Goal: Task Accomplishment & Management: Use online tool/utility

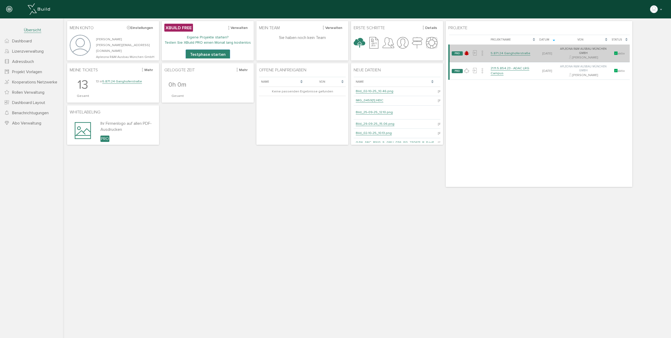
click at [503, 53] on link "5.871.24 Ganghoferstraße" at bounding box center [511, 53] width 40 height 4
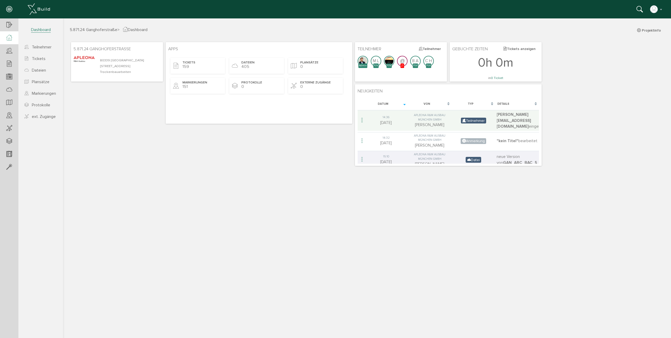
click at [12, 38] on div at bounding box center [9, 37] width 18 height 13
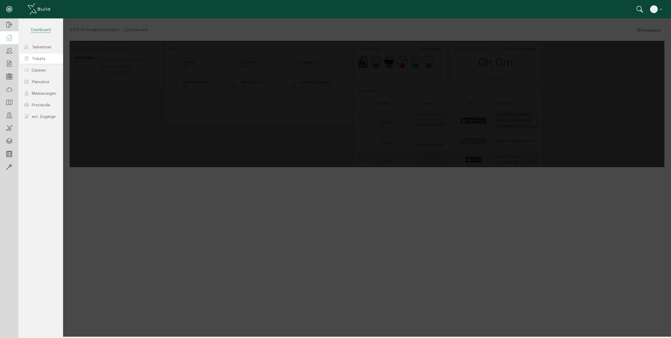
click at [43, 60] on span "Tickets" at bounding box center [39, 58] width 14 height 5
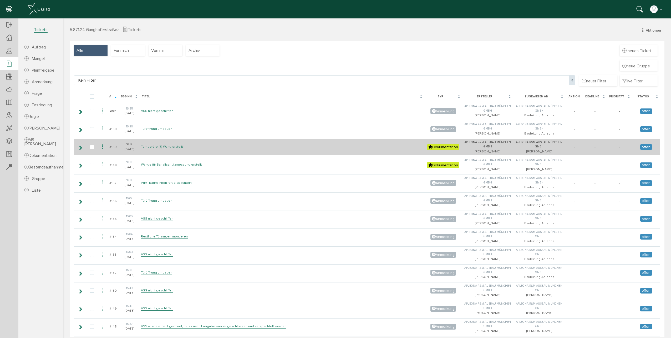
click at [188, 146] on td "Temporäre (?) Wand erstellt" at bounding box center [282, 147] width 285 height 17
click at [79, 148] on icon at bounding box center [80, 147] width 5 height 4
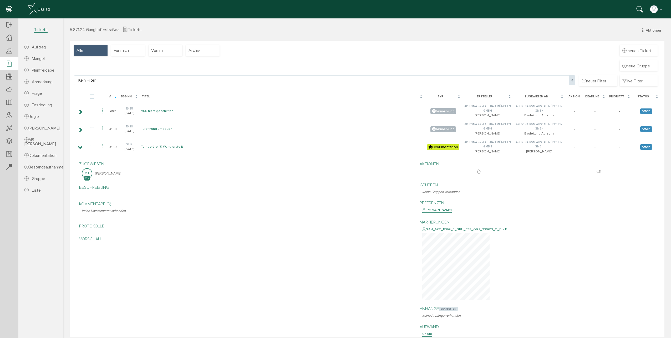
click at [441, 309] on span "bearbeiten" at bounding box center [448, 308] width 19 height 4
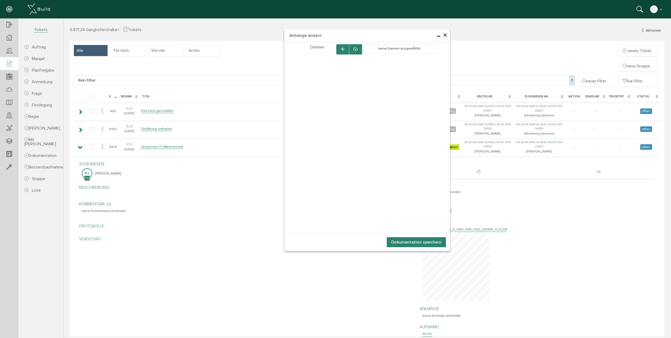
click at [353, 52] on icon at bounding box center [355, 49] width 4 height 5
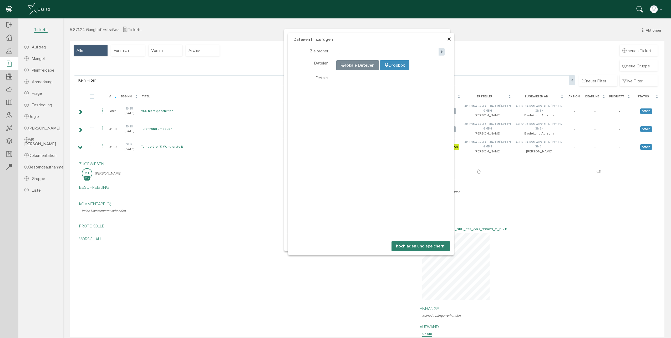
click at [357, 64] on input "file" at bounding box center [468, 86] width 263 height 53
click at [353, 67] on input "file" at bounding box center [468, 86] width 263 height 53
type input "C:\fakepath\IMG_0464.HEIC"
click at [411, 247] on button "hochladen und speichern!" at bounding box center [420, 246] width 58 height 10
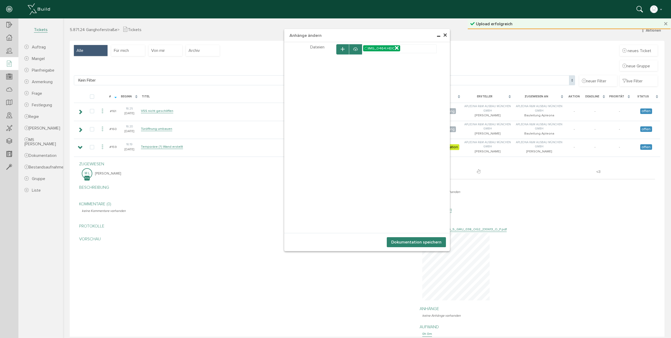
click at [413, 243] on button "Dokumentation speichern" at bounding box center [416, 242] width 59 height 10
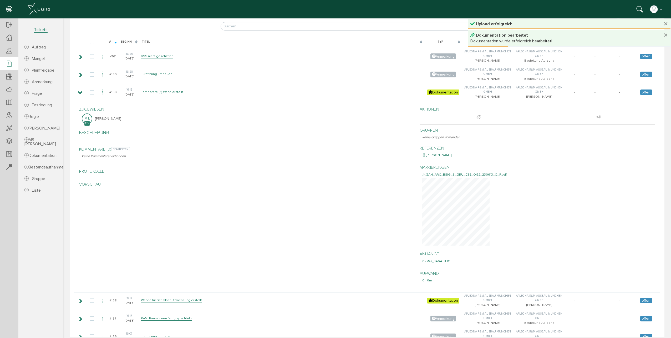
scroll to position [79, 0]
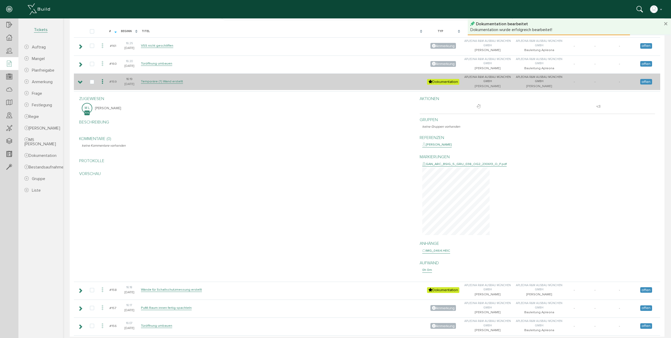
click at [80, 82] on icon at bounding box center [80, 82] width 5 height 4
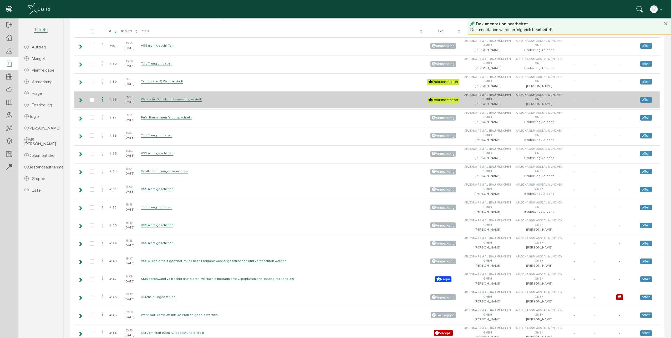
click at [77, 100] on td at bounding box center [80, 99] width 12 height 17
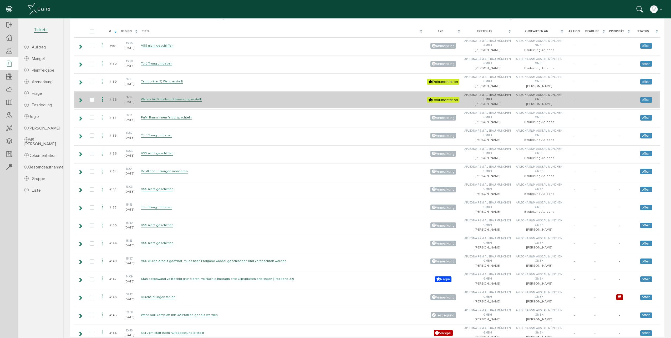
click at [80, 100] on icon at bounding box center [80, 100] width 5 height 4
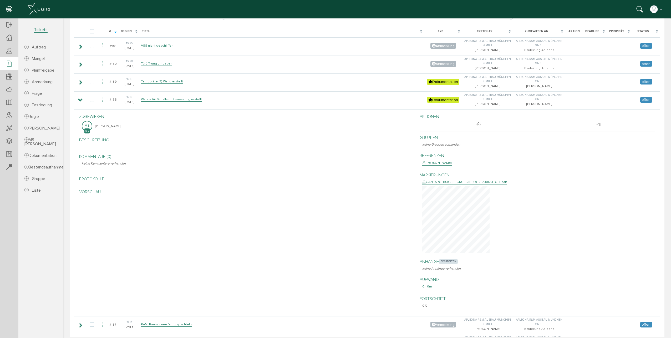
click at [441, 261] on span "bearbeiten" at bounding box center [448, 261] width 19 height 4
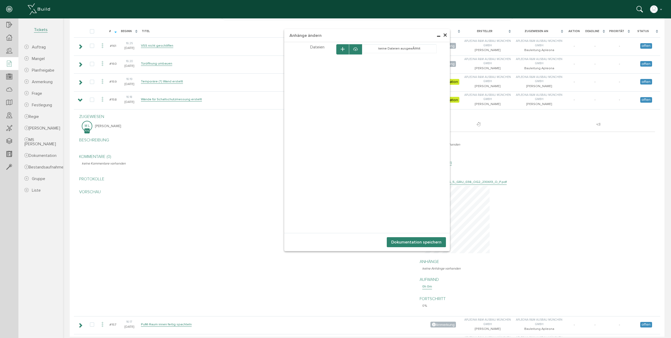
click at [351, 50] on div at bounding box center [355, 49] width 13 height 10
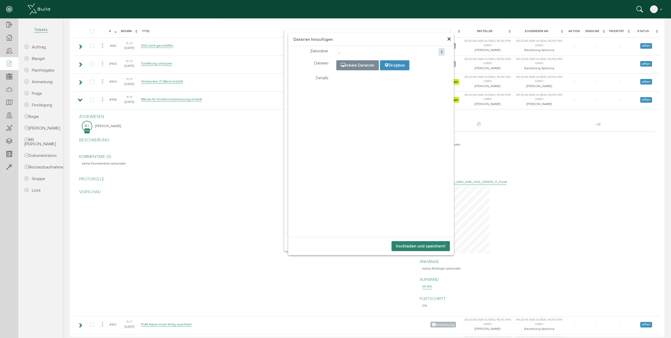
click at [364, 65] on input "file" at bounding box center [468, 86] width 263 height 53
type input "C:\fakepath\IMG_0463.HEIC"
click at [397, 244] on button "hochladen und speichern!" at bounding box center [420, 246] width 58 height 10
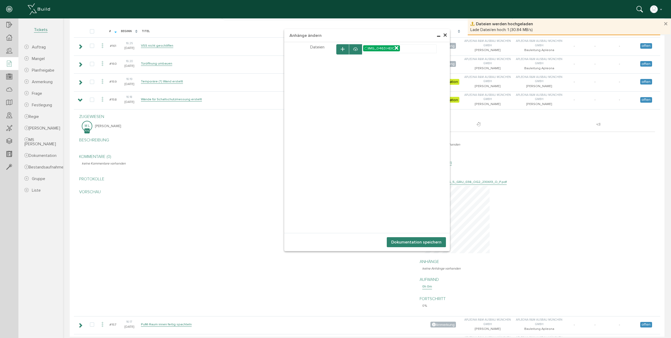
click at [399, 241] on button "Dokumentation speichern" at bounding box center [416, 242] width 59 height 10
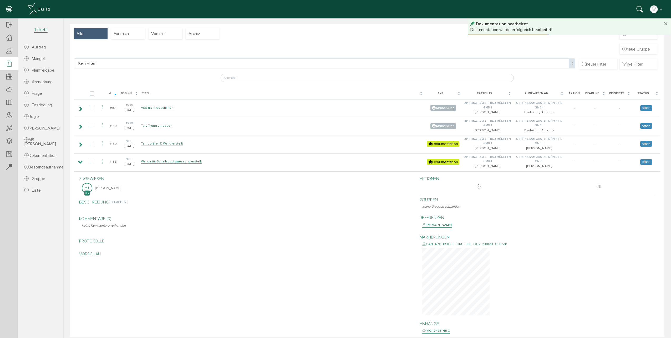
scroll to position [26, 0]
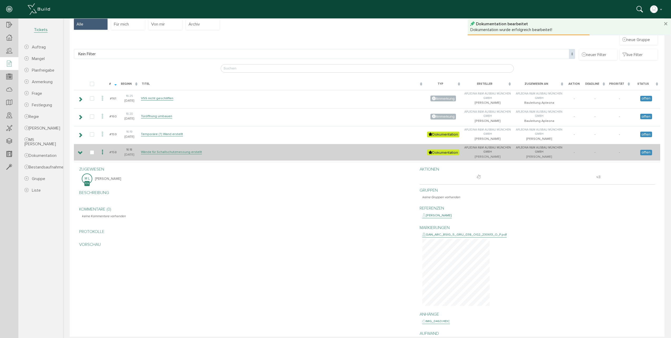
click at [81, 153] on icon at bounding box center [80, 153] width 5 height 4
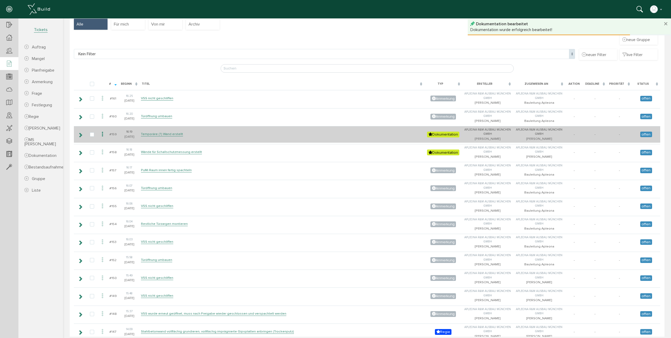
click at [80, 138] on td at bounding box center [80, 134] width 12 height 17
click at [80, 137] on icon at bounding box center [80, 135] width 5 height 4
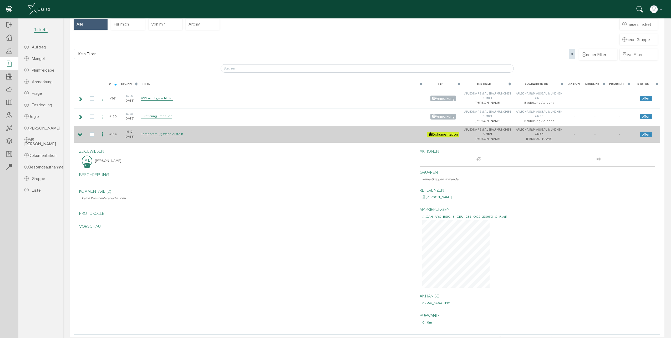
click at [79, 135] on icon at bounding box center [80, 135] width 5 height 4
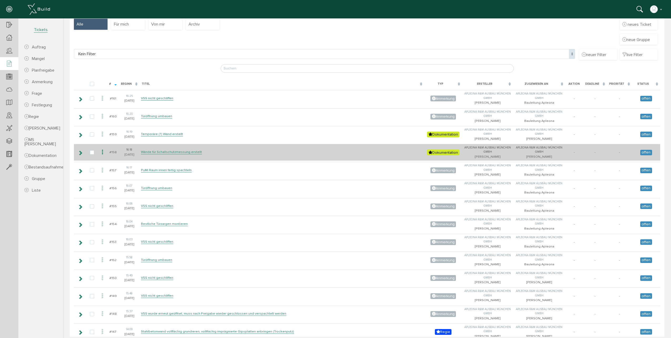
click at [80, 152] on icon at bounding box center [80, 153] width 5 height 4
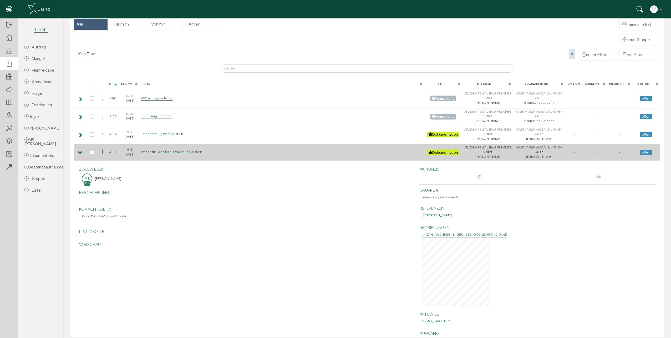
click at [79, 152] on icon at bounding box center [80, 153] width 5 height 4
